Goal: Information Seeking & Learning: Understand process/instructions

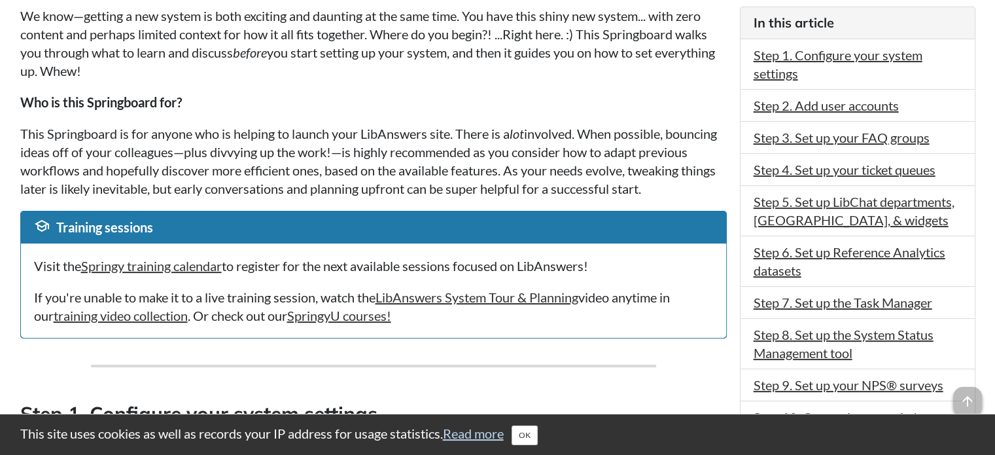
scroll to position [213, 0]
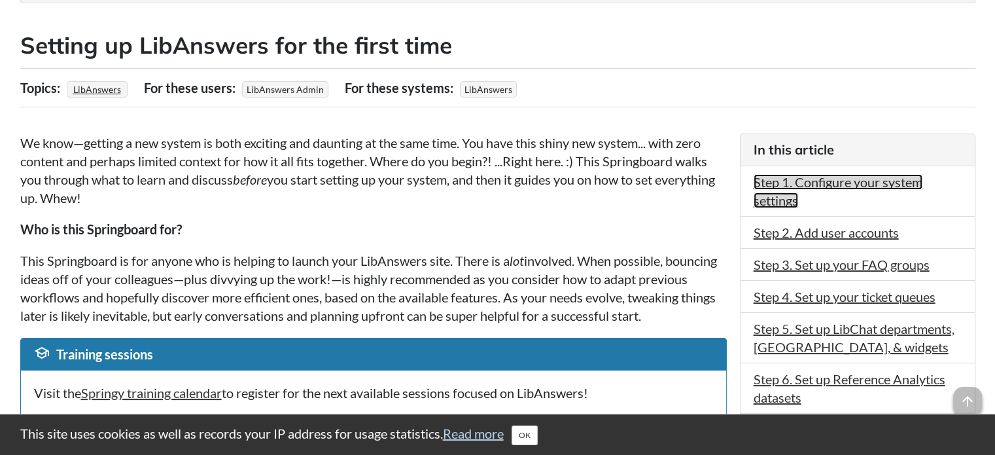
click at [798, 185] on link "Step 1. Configure your system settings" at bounding box center [837, 191] width 169 height 34
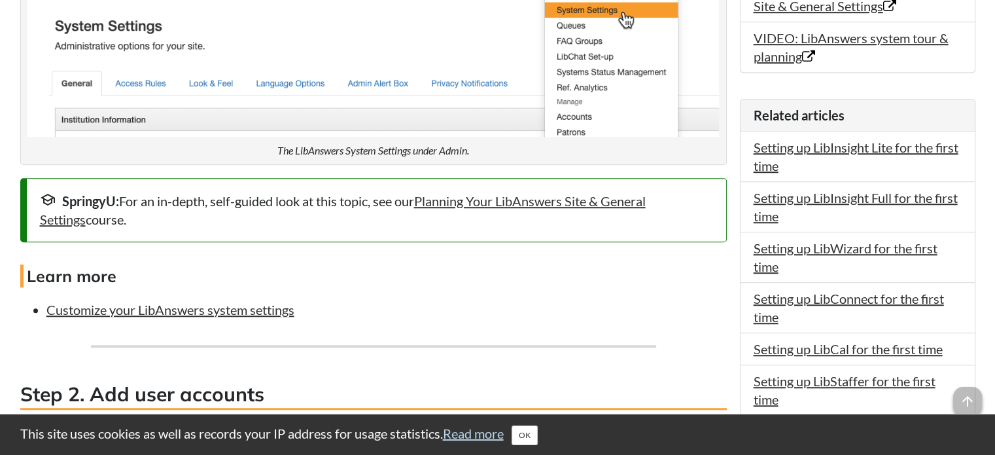
scroll to position [1018, 0]
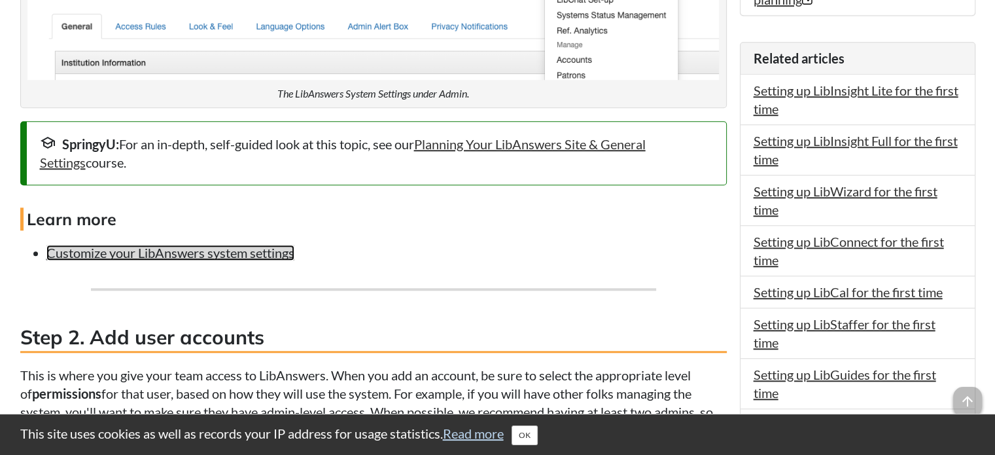
click at [269, 260] on link "Customize your LibAnswers system settings" at bounding box center [170, 253] width 248 height 16
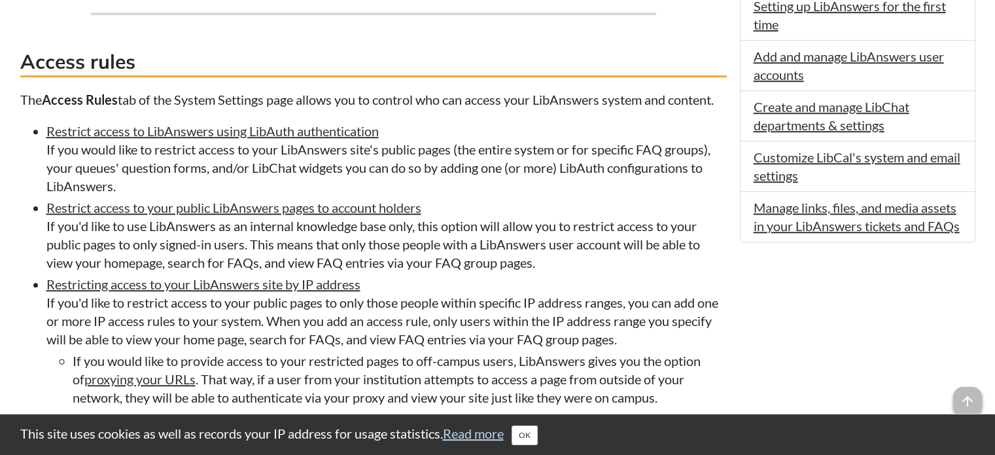
scroll to position [1046, 0]
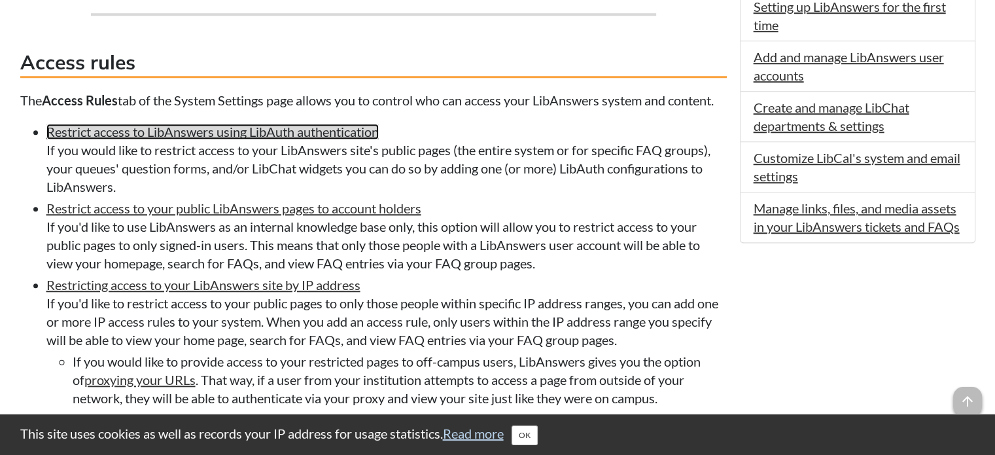
click at [179, 139] on link "Restrict access to LibAnswers using LibAuth authentication" at bounding box center [212, 132] width 332 height 16
